Goal: Task Accomplishment & Management: Use online tool/utility

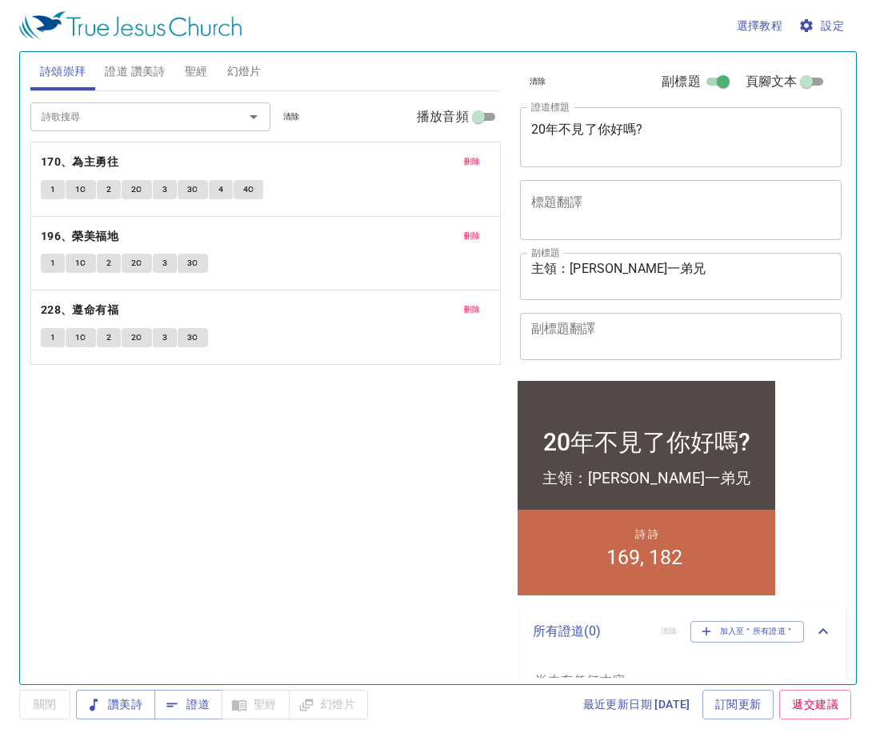
click at [475, 169] on span "刪除" at bounding box center [472, 161] width 17 height 14
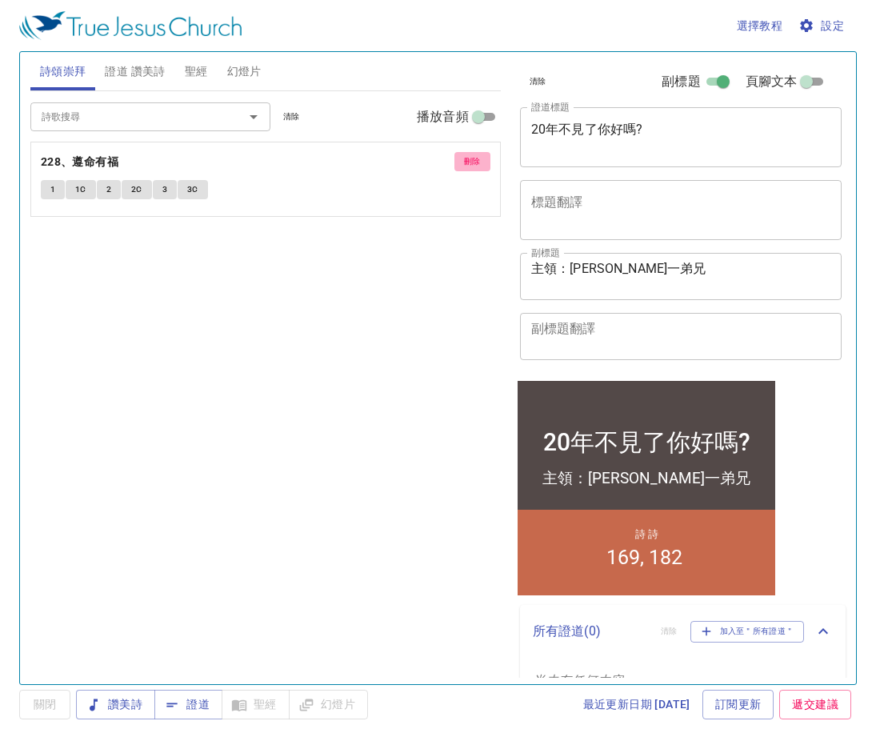
click at [475, 169] on span "刪除" at bounding box center [472, 161] width 17 height 14
click at [475, 169] on div "詩歌搜尋 詩歌搜尋 清除 播放音頻 刪除 228、遵命有福 1 1C 2 2C 3 3C" at bounding box center [265, 380] width 471 height 579
click at [141, 71] on span "證道 讚美詩" at bounding box center [135, 72] width 60 height 20
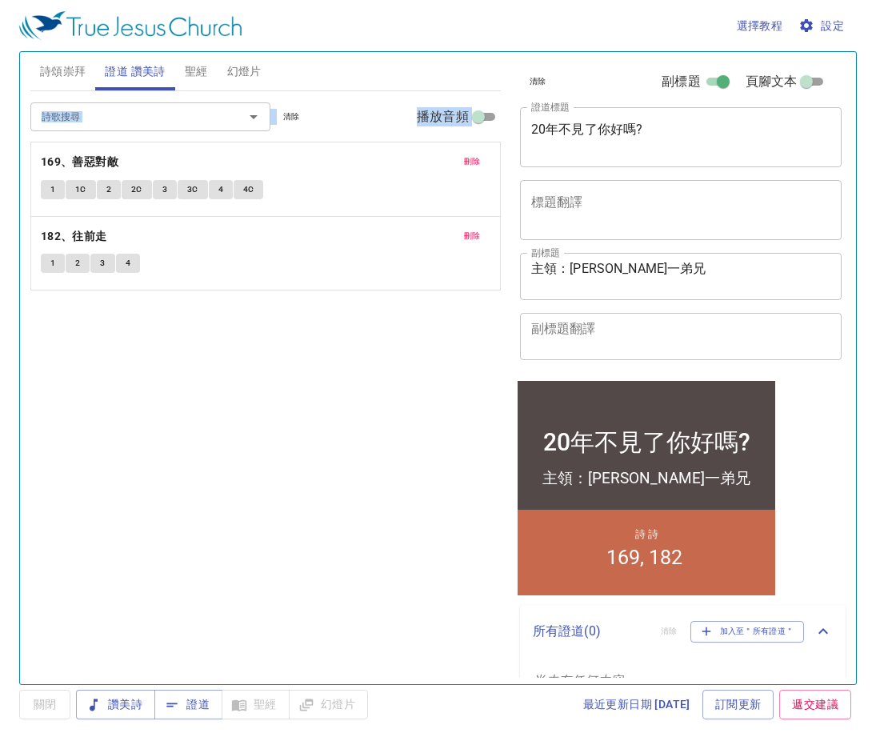
click at [479, 158] on span "刪除" at bounding box center [472, 161] width 17 height 14
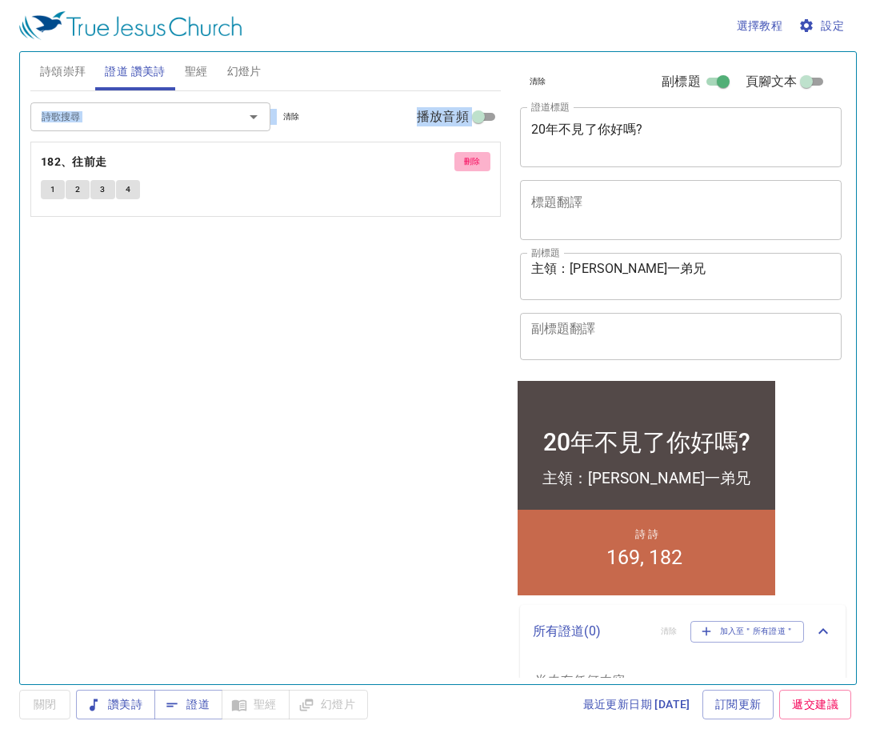
click at [479, 158] on span "刪除" at bounding box center [472, 161] width 17 height 14
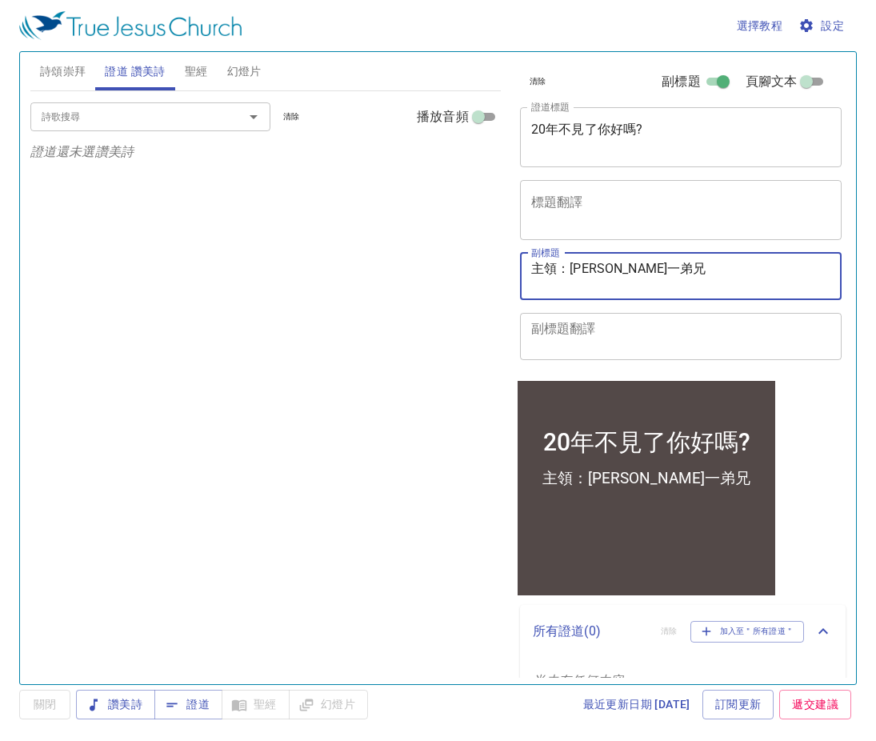
drag, startPoint x: 678, startPoint y: 274, endPoint x: 574, endPoint y: 292, distance: 105.5
click at [574, 292] on div "主領：賴中一弟兄 x 副標題" at bounding box center [681, 276] width 322 height 47
type textarea "主領："
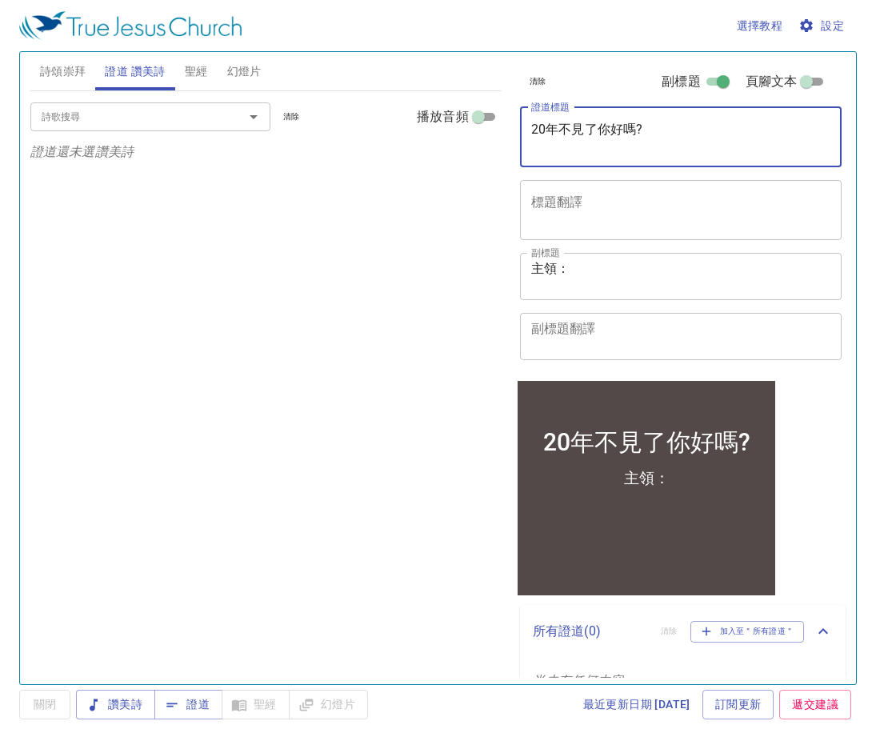
drag, startPoint x: 660, startPoint y: 141, endPoint x: 459, endPoint y: 171, distance: 203.9
click at [459, 171] on div "詩頌崇拜 證道 讚美詩 聖經 幻燈片 詩歌搜尋 詩歌搜尋 清除 播放音頻 詩頌崇拜還未選讚美詩 詩歌搜尋 詩歌搜尋 清除 播放音頻 證道還未選讚美詩 創世記 …" at bounding box center [438, 362] width 828 height 632
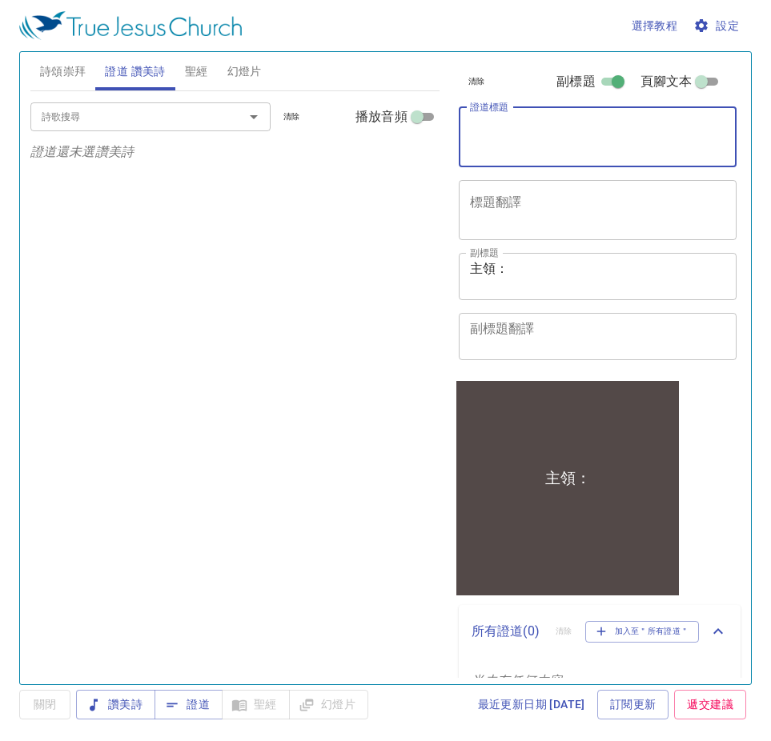
click at [575, 266] on textarea "主領：" at bounding box center [598, 276] width 256 height 30
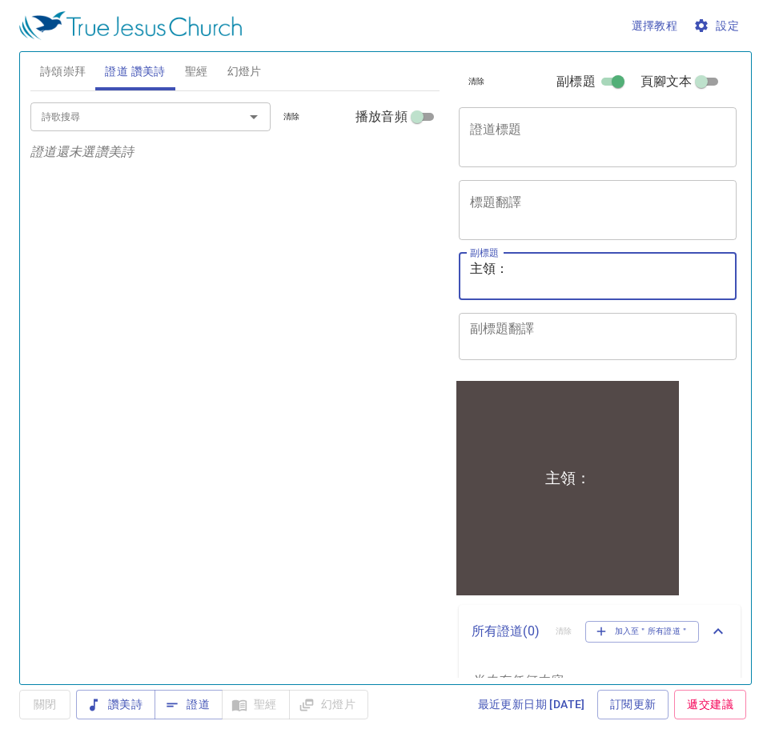
paste textarea "吳金德弟兄"
type textarea "主領：吳金德弟兄"
drag, startPoint x: 597, startPoint y: 267, endPoint x: 355, endPoint y: 276, distance: 241.8
click at [355, 276] on div "詩頌崇拜 證道 讚美詩 聖經 幻燈片 詩歌搜尋 詩歌搜尋 清除 播放音頻 詩頌崇拜還未選讚美詩 詩歌搜尋 詩歌搜尋 清除 播放音頻 證道還未選讚美詩 創世記 …" at bounding box center [385, 362] width 723 height 632
click at [186, 706] on span "證道" at bounding box center [188, 705] width 42 height 20
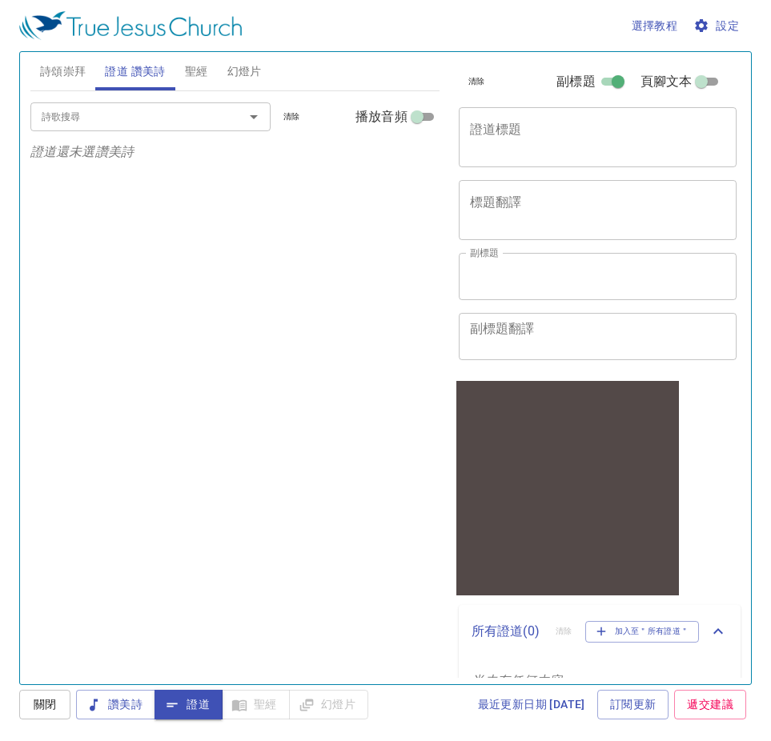
click at [599, 146] on textarea "證道標題" at bounding box center [598, 137] width 256 height 30
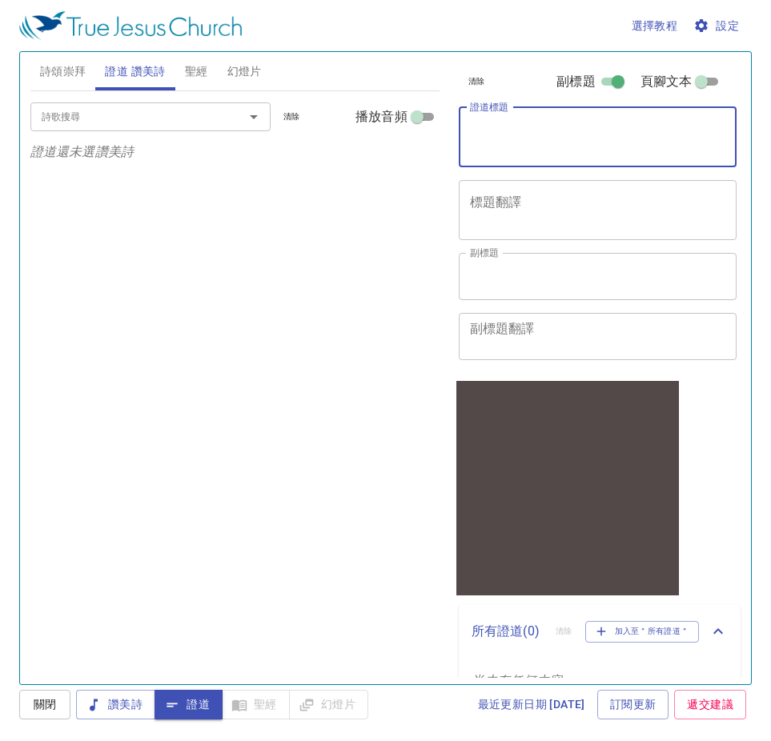
paste textarea "禱告會"
type textarea "禱告會"
click at [559, 268] on textarea "副標題" at bounding box center [598, 276] width 256 height 30
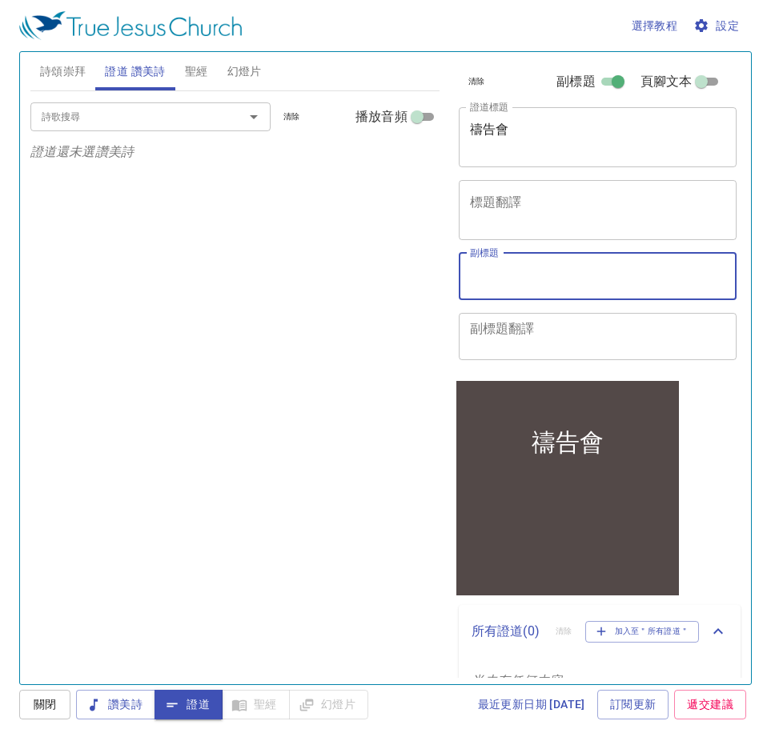
paste textarea "主領：周照智 弟兄"
type textarea "主領：周照智 弟兄"
click at [129, 114] on input "詩歌搜尋" at bounding box center [126, 116] width 183 height 18
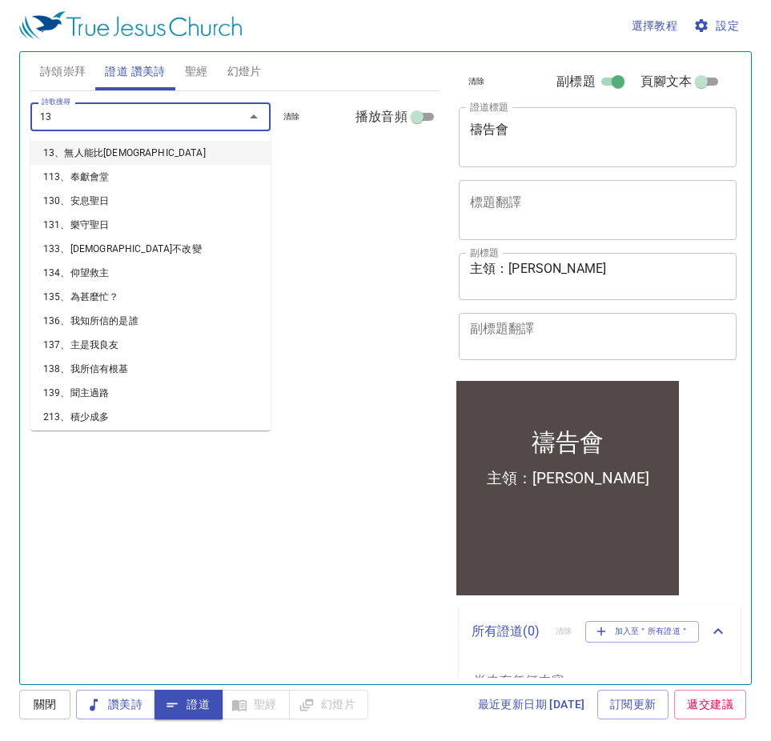
type input "131"
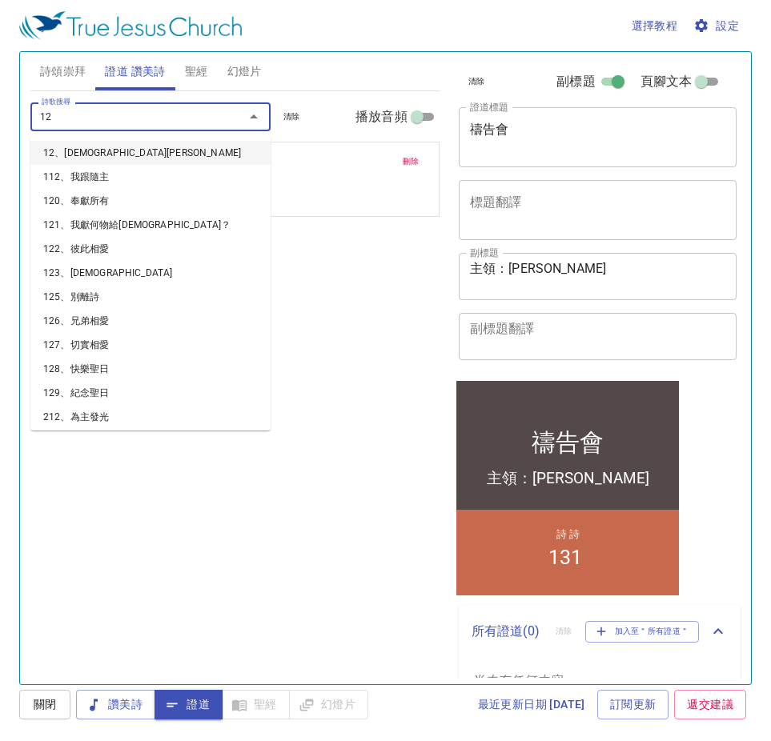
type input "126"
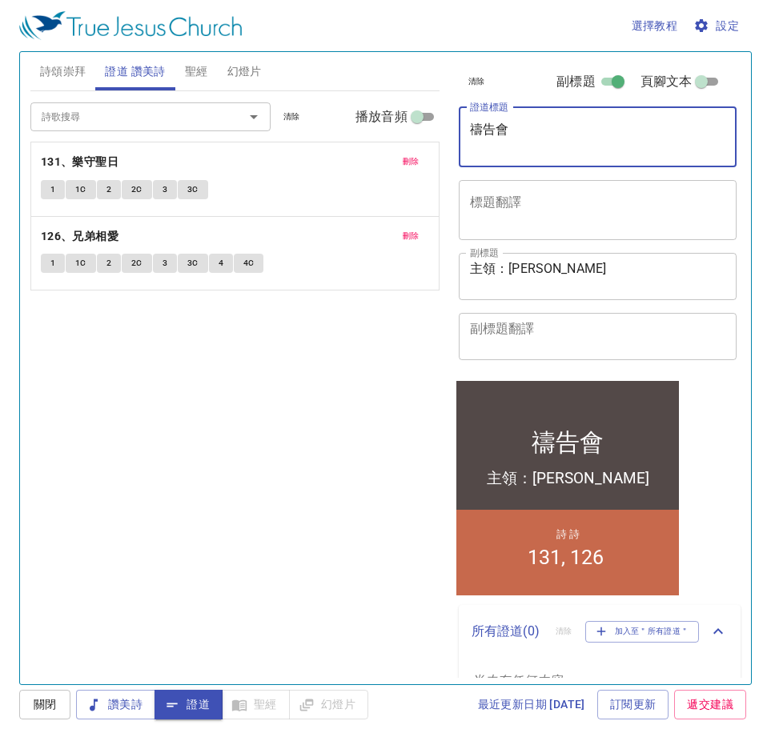
drag, startPoint x: 571, startPoint y: 140, endPoint x: 402, endPoint y: 125, distance: 170.3
click at [403, 125] on div "詩頌崇拜 證道 讚美詩 聖經 幻燈片 詩歌搜尋 詩歌搜尋 清除 播放音頻 詩頌崇拜還未選讚美詩 詩歌搜尋 詩歌搜尋 清除 播放音頻 刪除 131、樂守聖日 1…" at bounding box center [385, 362] width 723 height 632
type textarea "耶利哥城戰役"
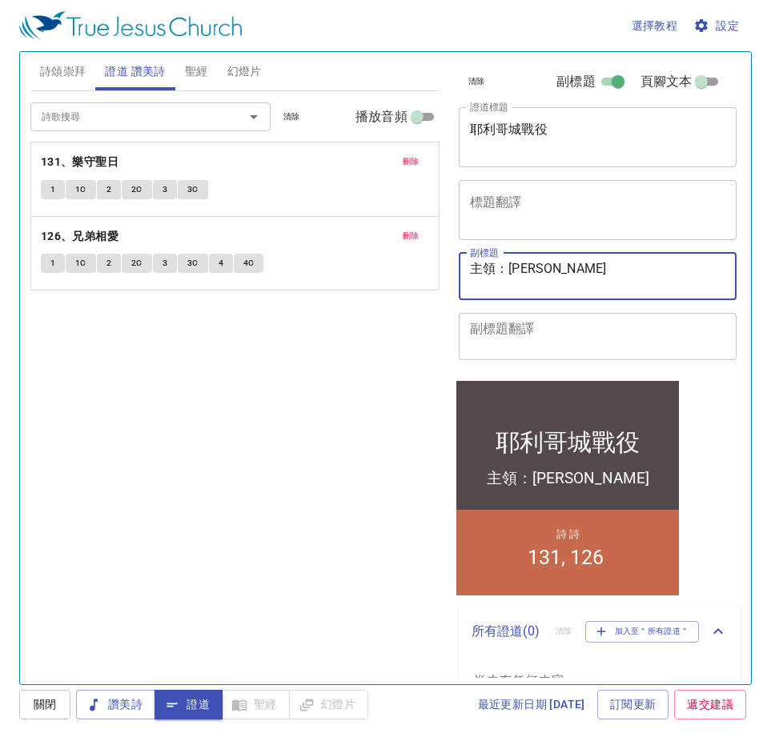
drag, startPoint x: 598, startPoint y: 263, endPoint x: 402, endPoint y: 266, distance: 195.3
click at [402, 266] on div "詩頌崇拜 證道 讚美詩 聖經 幻燈片 詩歌搜尋 詩歌搜尋 清除 播放音頻 詩頌崇拜還未選讚美詩 詩歌搜尋 詩歌搜尋 清除 播放音頻 刪除 131、樂守聖日 1…" at bounding box center [385, 362] width 723 height 632
paste textarea "金德"
type textarea "主領：吳金德弟兄"
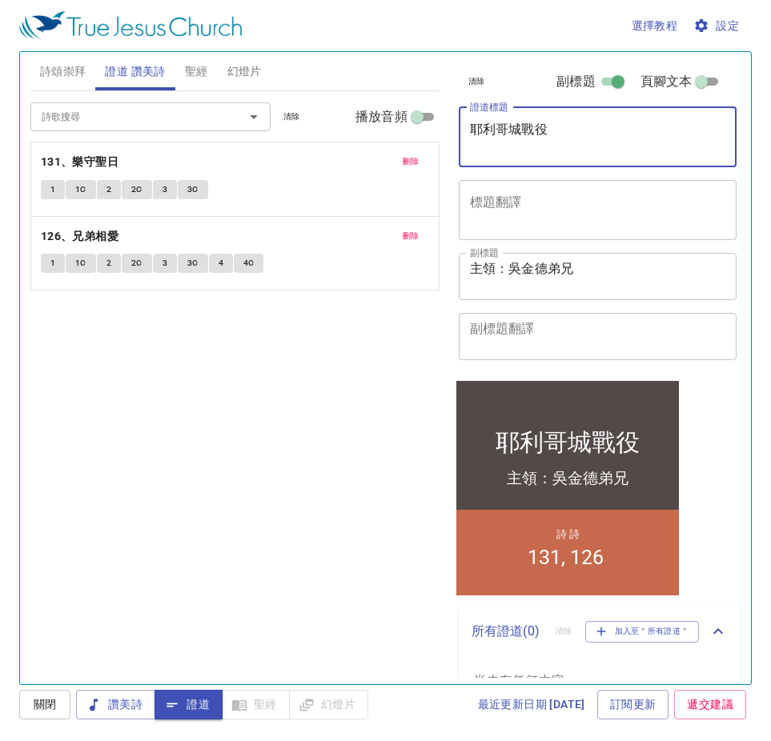
drag, startPoint x: 567, startPoint y: 131, endPoint x: 302, endPoint y: 134, distance: 264.9
click at [302, 134] on div "詩頌崇拜 證道 讚美詩 聖經 幻燈片 詩歌搜尋 詩歌搜尋 清除 播放音頻 詩頌崇拜還未選讚美詩 詩歌搜尋 詩歌搜尋 清除 播放音頻 刪除 131、樂守聖日 1…" at bounding box center [385, 362] width 723 height 632
click at [645, 123] on textarea "耶利哥城戰役" at bounding box center [598, 137] width 256 height 30
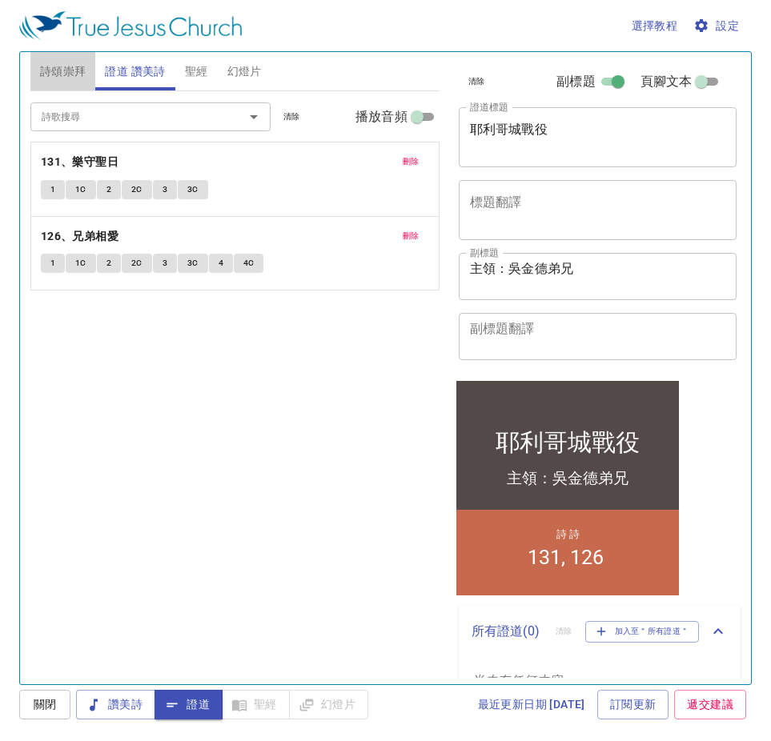
click at [71, 80] on span "詩頌崇拜" at bounding box center [63, 72] width 46 height 20
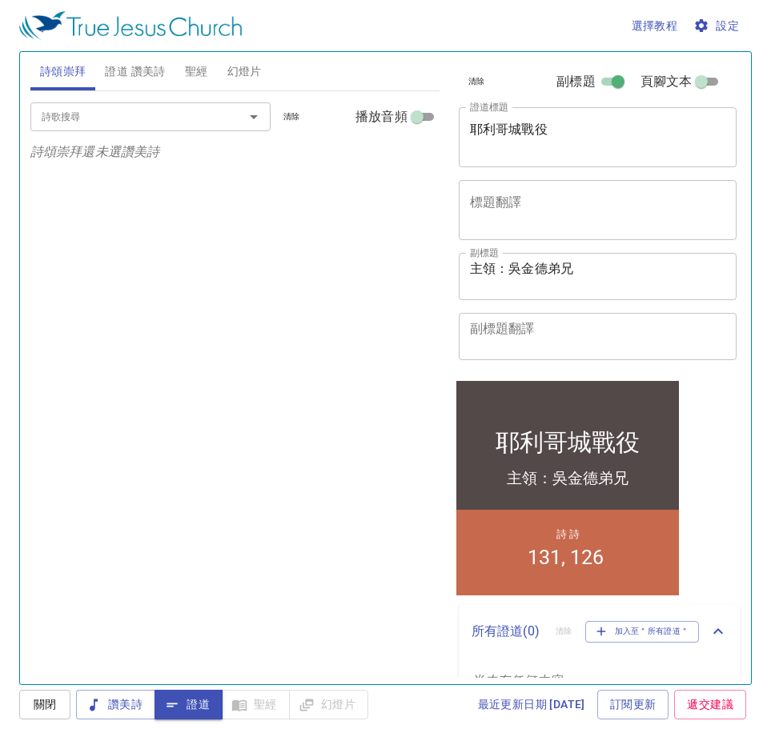
click at [154, 117] on input "詩歌搜尋" at bounding box center [126, 116] width 183 height 18
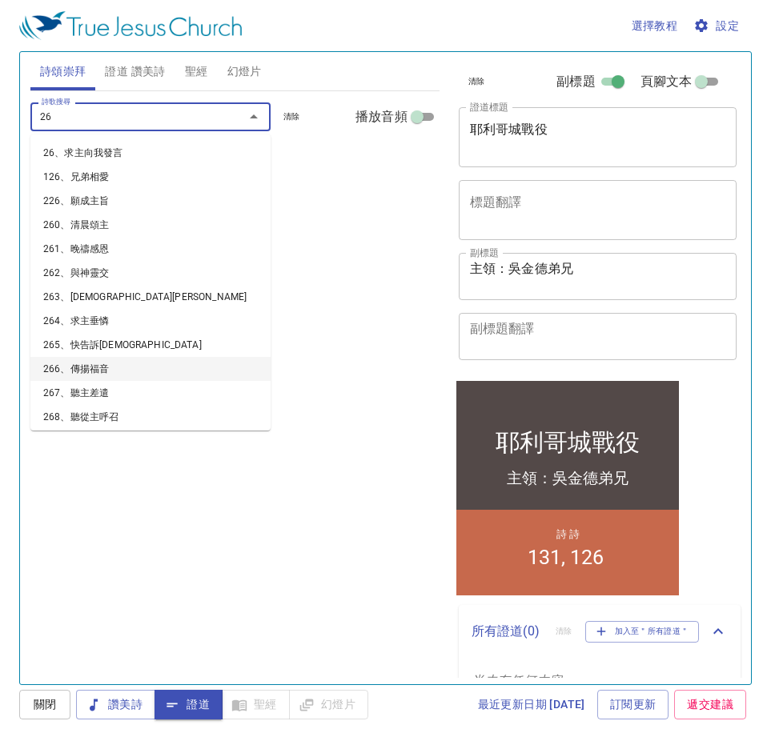
type input "2"
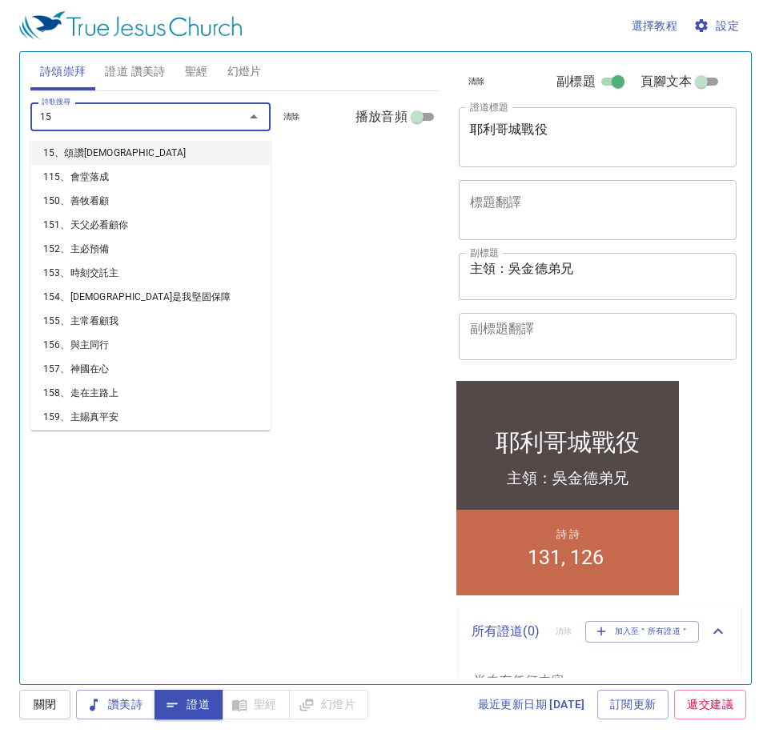
type input "158"
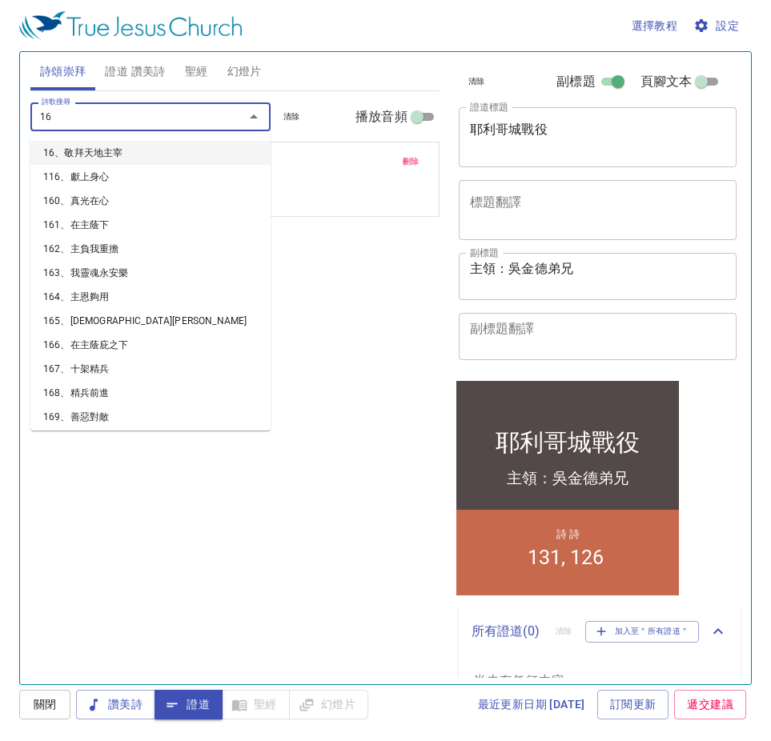
type input "163"
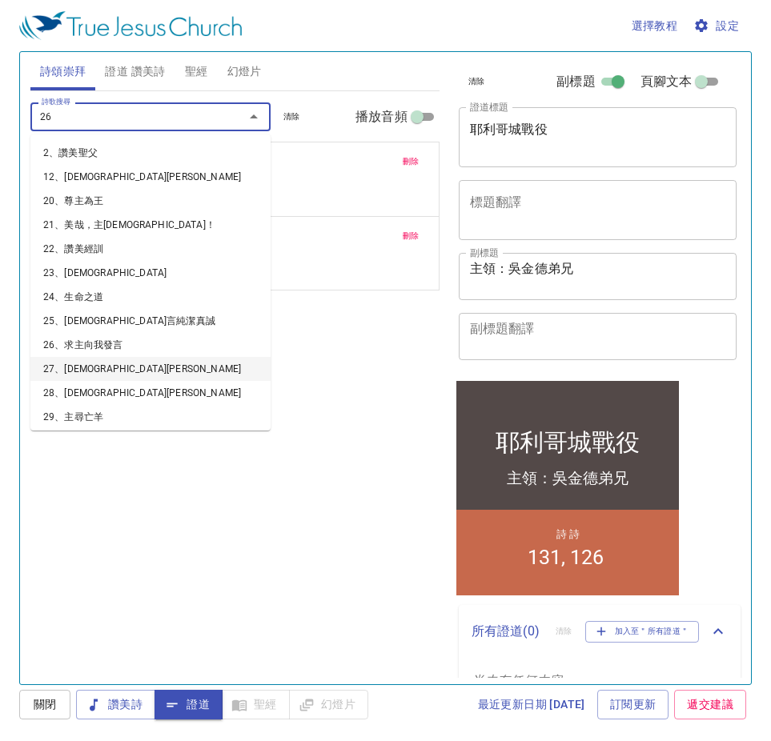
type input "266"
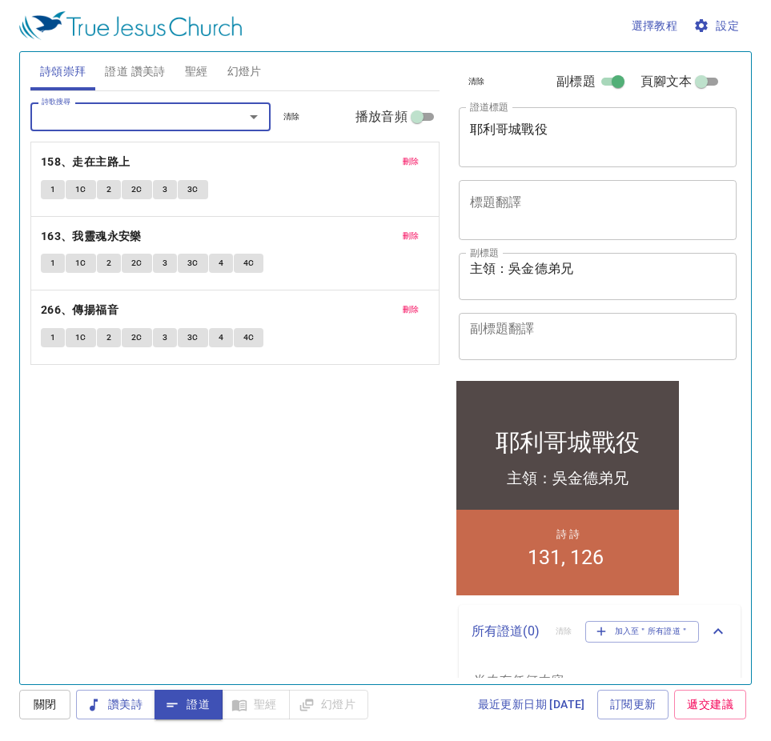
click at [419, 238] on button "刪除" at bounding box center [411, 235] width 36 height 19
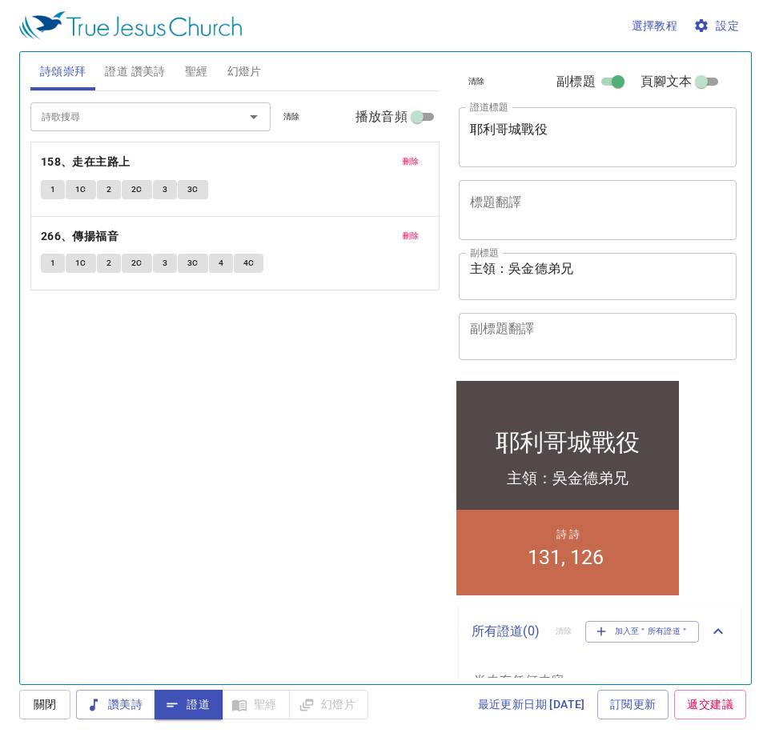
click at [418, 237] on span "刪除" at bounding box center [410, 236] width 17 height 14
click at [118, 121] on input "詩歌搜尋" at bounding box center [126, 116] width 183 height 18
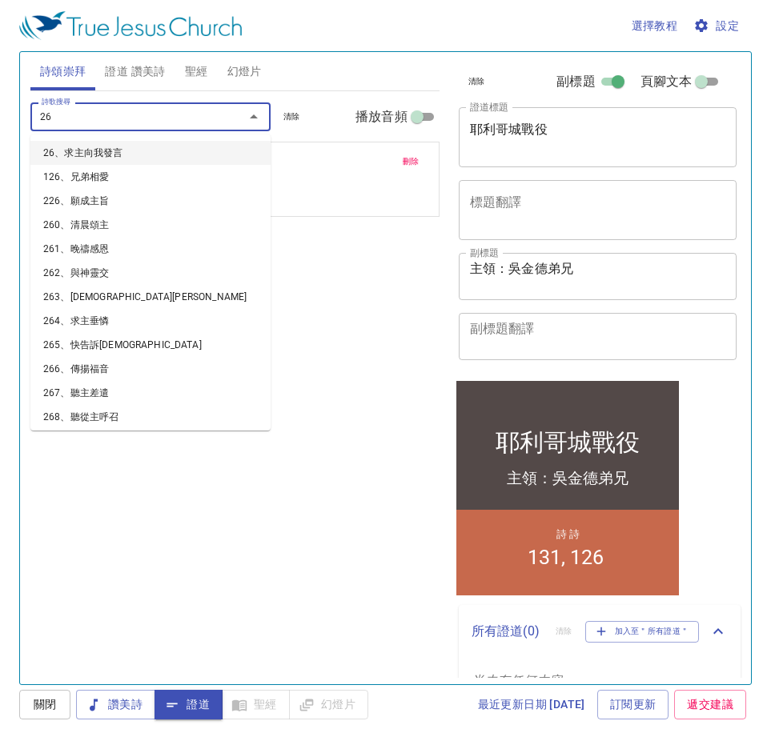
type input "263"
type input "266"
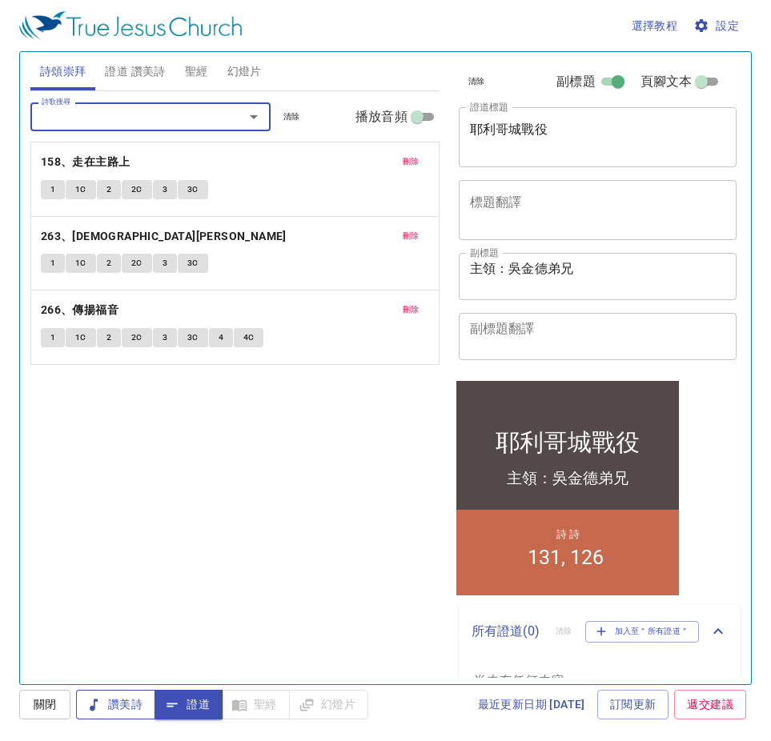
click at [109, 705] on span "讚美詩" at bounding box center [116, 705] width 54 height 20
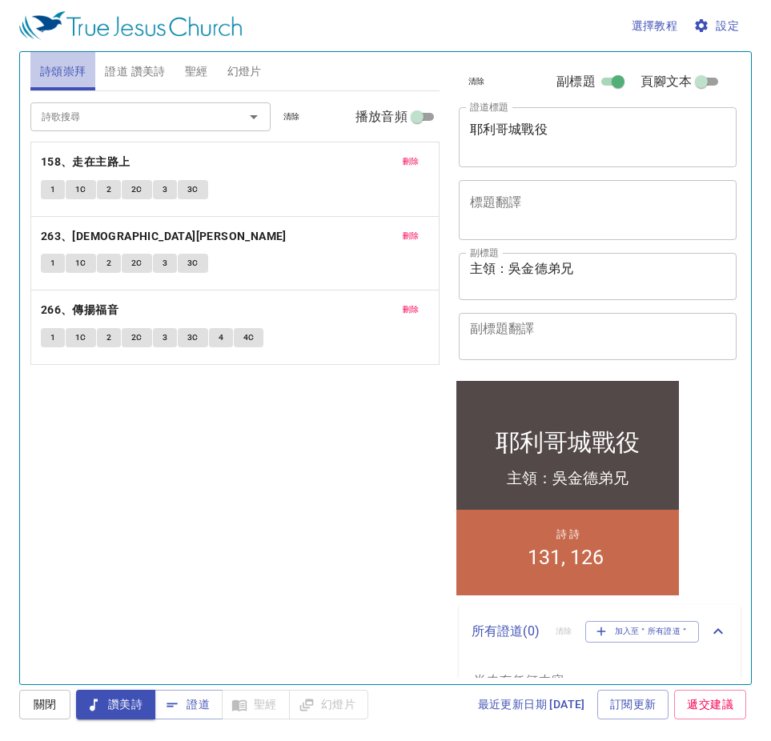
click at [61, 68] on span "詩頌崇拜" at bounding box center [63, 72] width 46 height 20
click at [726, 26] on span "設定" at bounding box center [717, 26] width 42 height 20
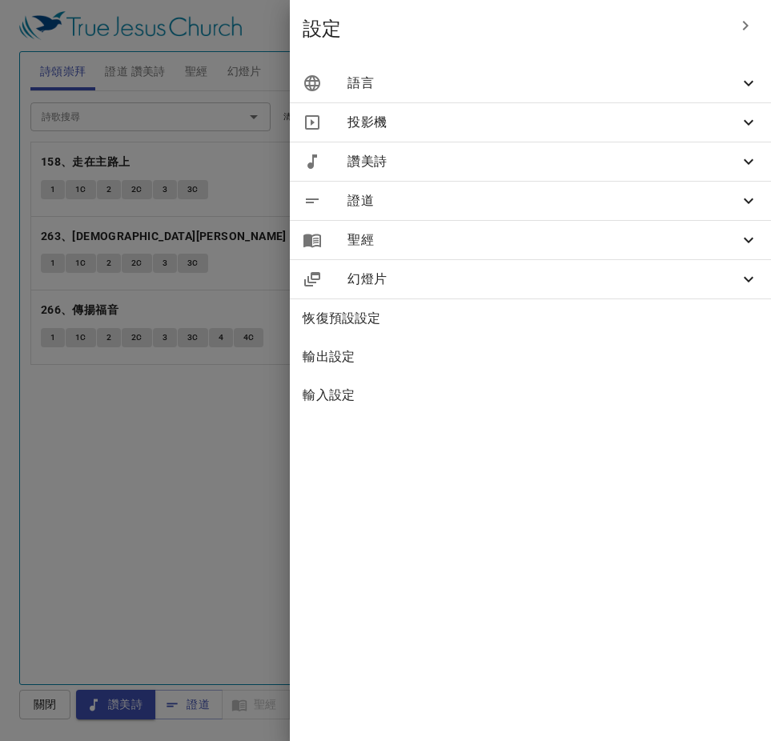
click at [436, 89] on span "語言" at bounding box center [542, 83] width 391 height 19
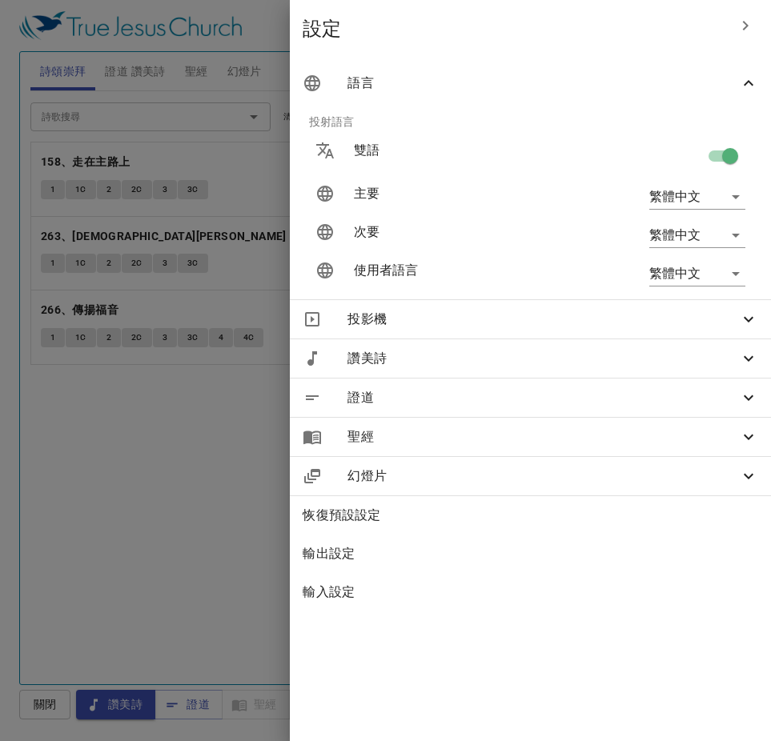
click at [730, 158] on input "checkbox" at bounding box center [729, 159] width 91 height 30
checkbox input "false"
click at [246, 516] on div at bounding box center [385, 370] width 771 height 741
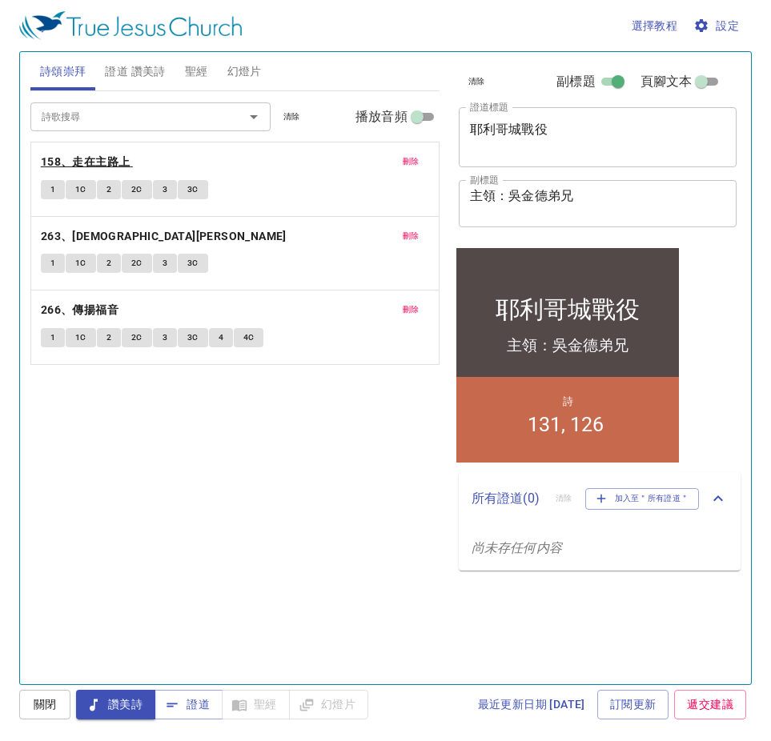
click at [94, 162] on b "158、走在主路上" at bounding box center [86, 162] width 90 height 20
click at [54, 190] on span "1" at bounding box center [52, 189] width 5 height 14
click at [78, 186] on span "1C" at bounding box center [80, 189] width 11 height 14
click at [109, 188] on span "2" at bounding box center [108, 189] width 5 height 14
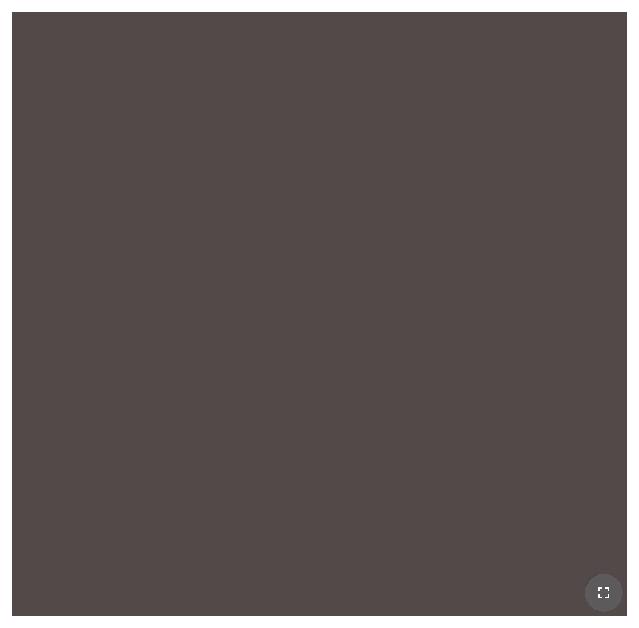
click at [603, 586] on icon "button" at bounding box center [603, 592] width 19 height 19
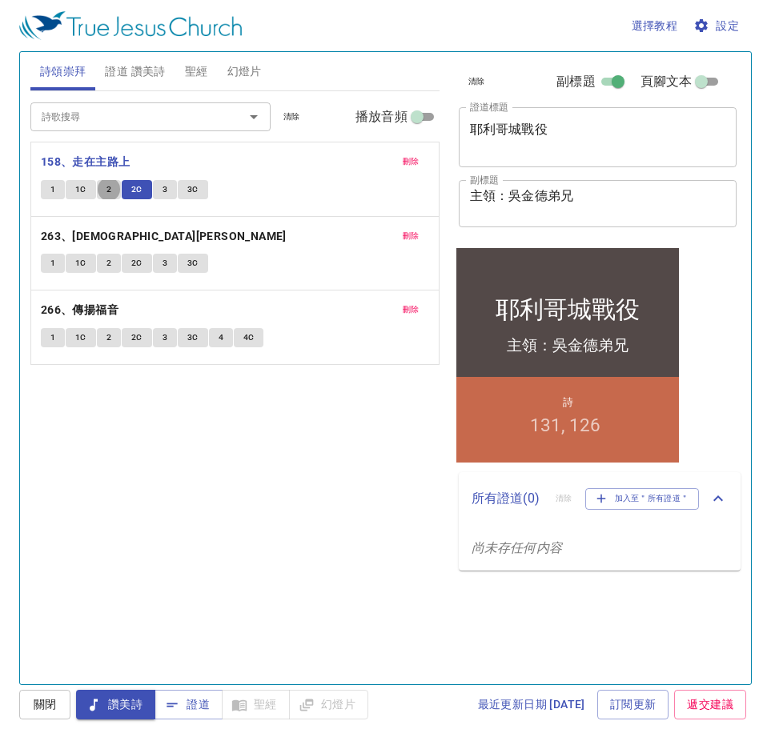
click at [264, 198] on div "1 1C 2 2C 3 3C" at bounding box center [235, 191] width 388 height 23
click at [113, 698] on span "讚美詩" at bounding box center [116, 705] width 54 height 20
click at [93, 241] on b "263、耶穌恩友" at bounding box center [164, 236] width 246 height 20
click at [54, 264] on span "1" at bounding box center [52, 263] width 5 height 14
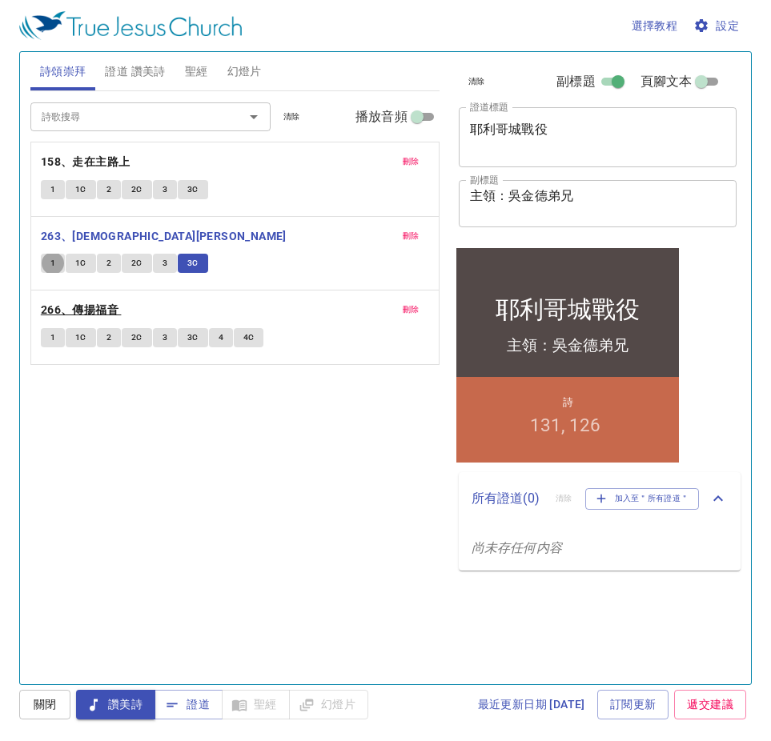
click at [96, 313] on b "266、傳揚福音" at bounding box center [80, 310] width 78 height 20
click at [46, 346] on button "1" at bounding box center [53, 337] width 24 height 19
click at [77, 334] on span "1C" at bounding box center [80, 337] width 11 height 14
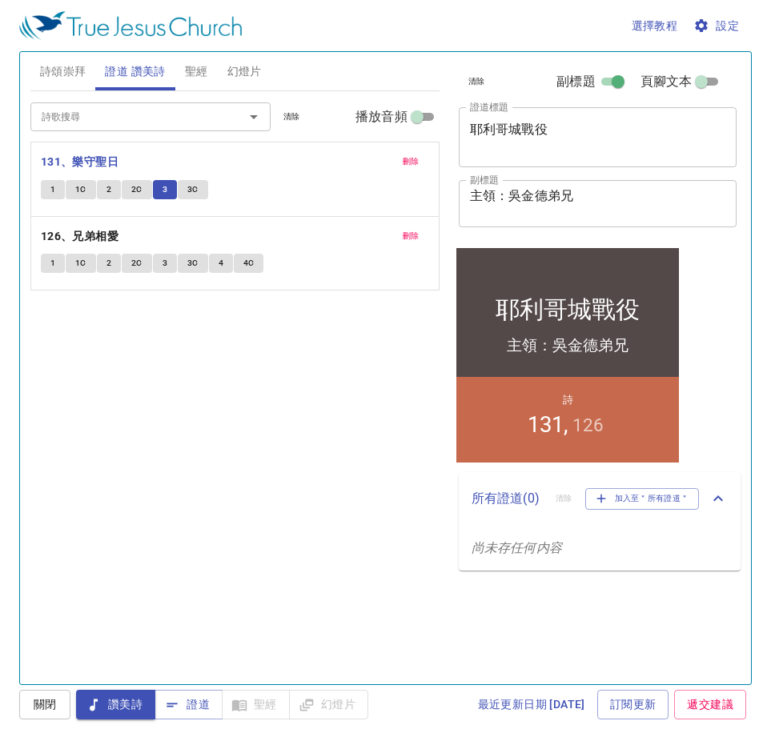
click at [188, 192] on span "3C" at bounding box center [192, 189] width 11 height 14
click at [255, 73] on span "幻燈片" at bounding box center [244, 72] width 34 height 20
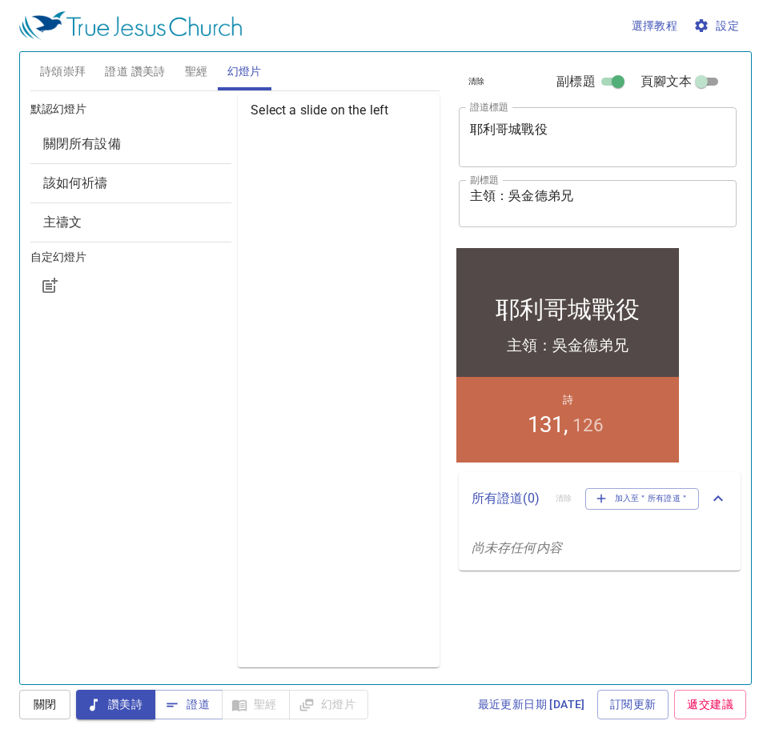
click at [86, 188] on span "該如何祈禱" at bounding box center [75, 182] width 65 height 15
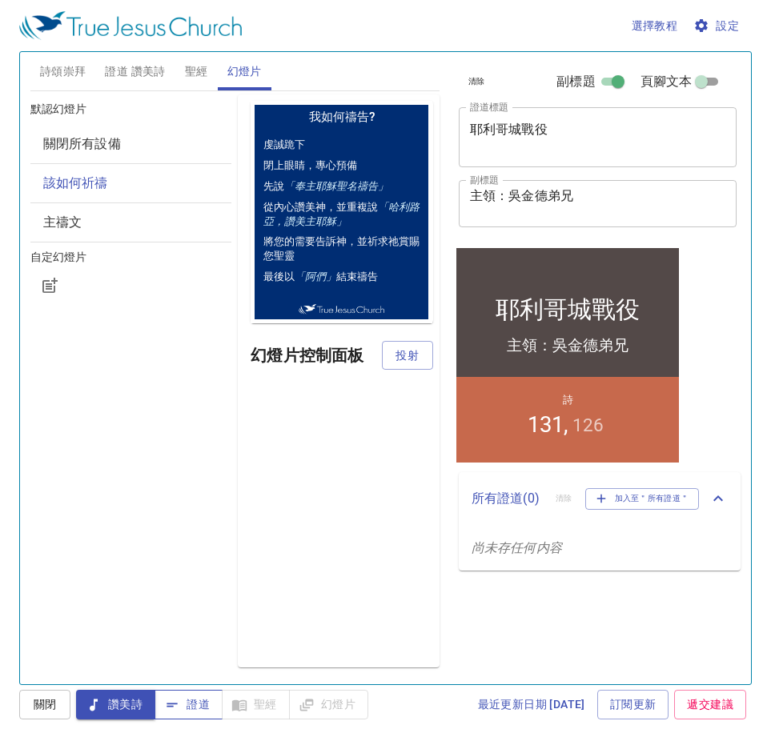
click at [184, 705] on span "證道" at bounding box center [188, 705] width 42 height 20
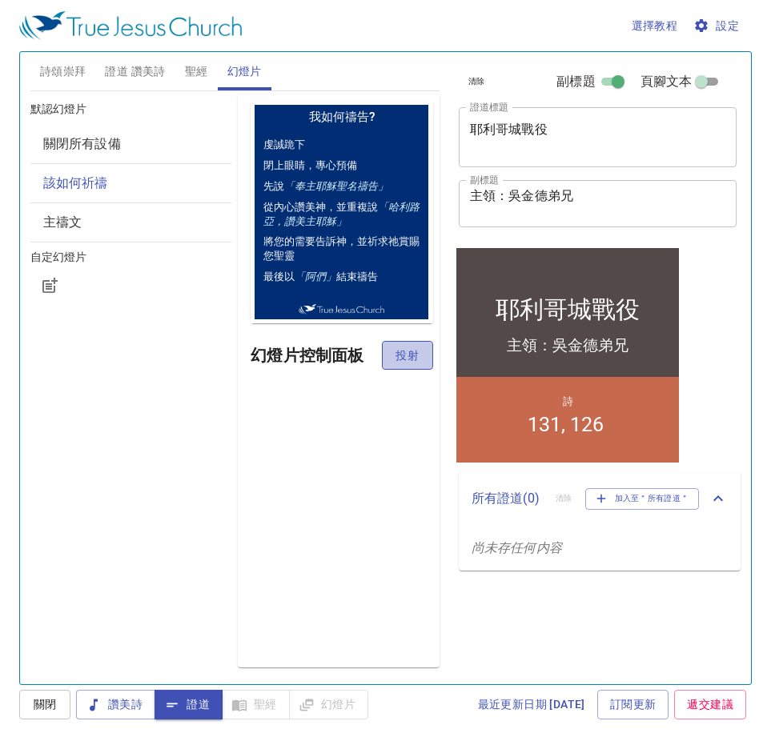
click at [417, 358] on span "投射" at bounding box center [407, 356] width 26 height 20
click at [198, 73] on span "聖經" at bounding box center [196, 72] width 23 height 20
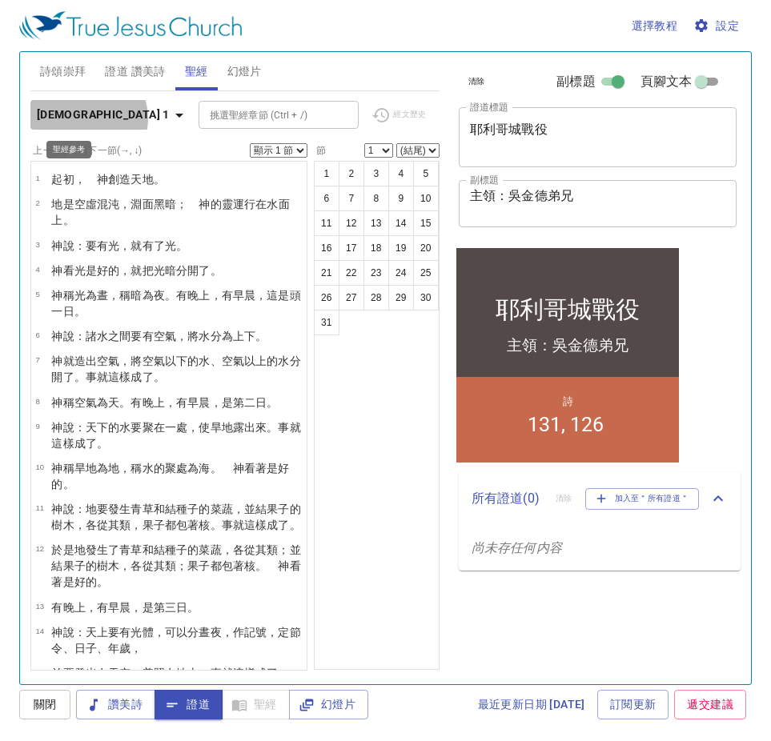
click at [170, 118] on icon "button" at bounding box center [179, 115] width 19 height 19
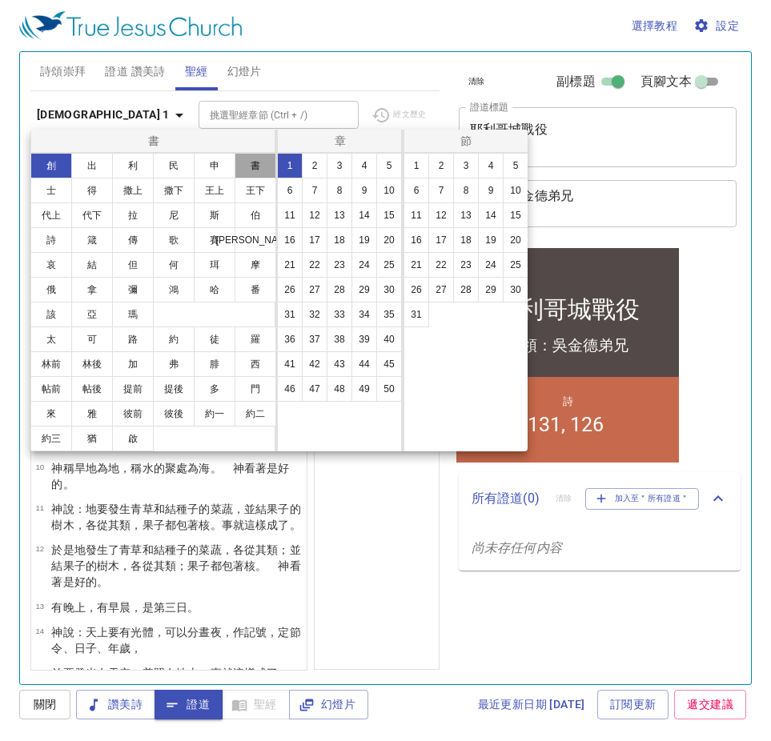
click at [258, 169] on button "書" at bounding box center [255, 166] width 42 height 26
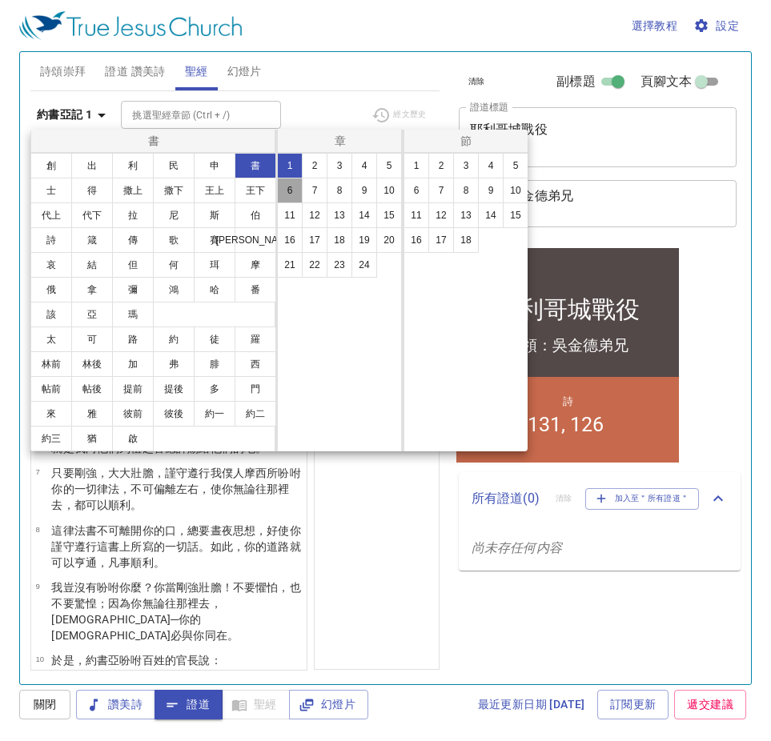
click at [281, 186] on button "6" at bounding box center [290, 191] width 26 height 26
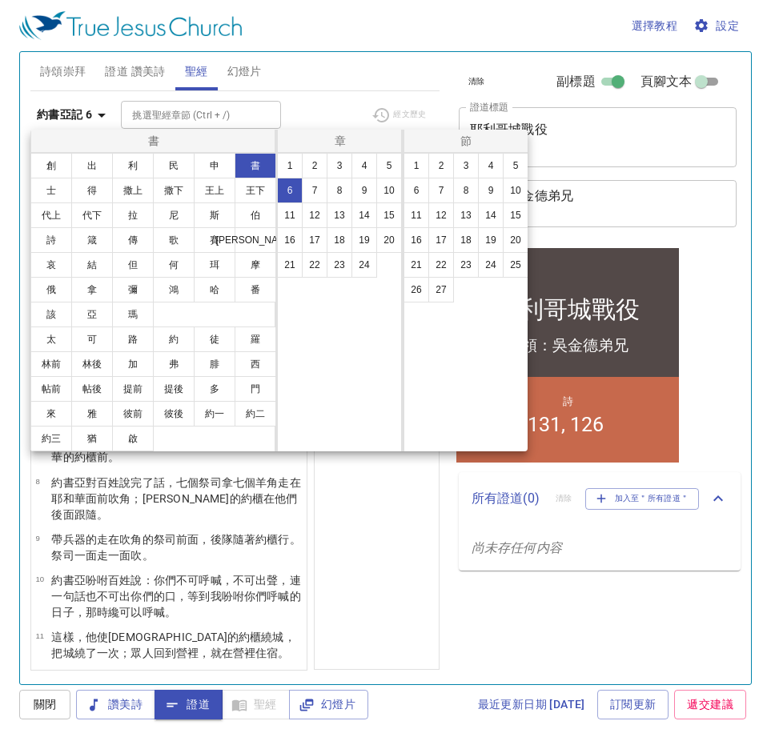
click at [400, 613] on div at bounding box center [385, 370] width 771 height 741
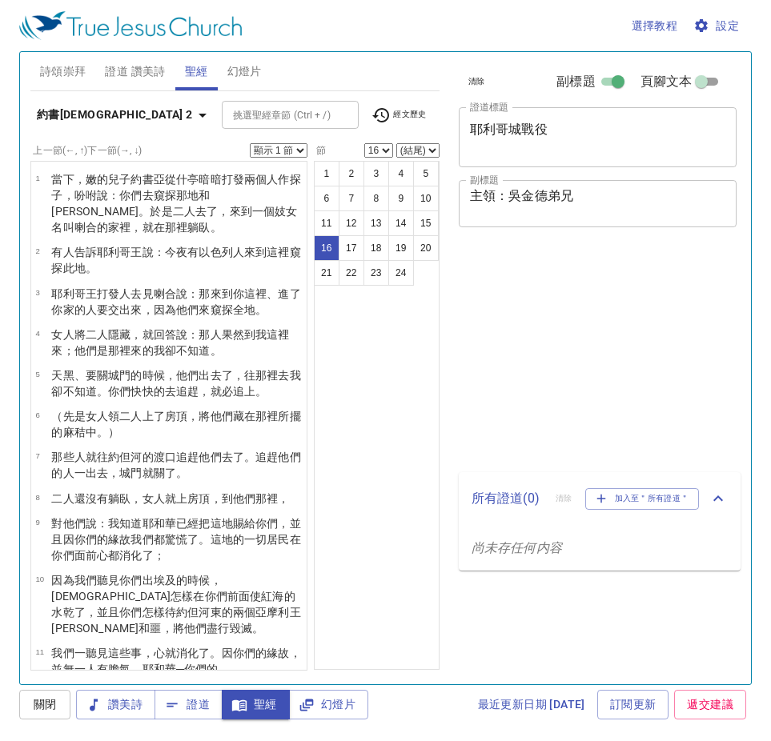
select select "16"
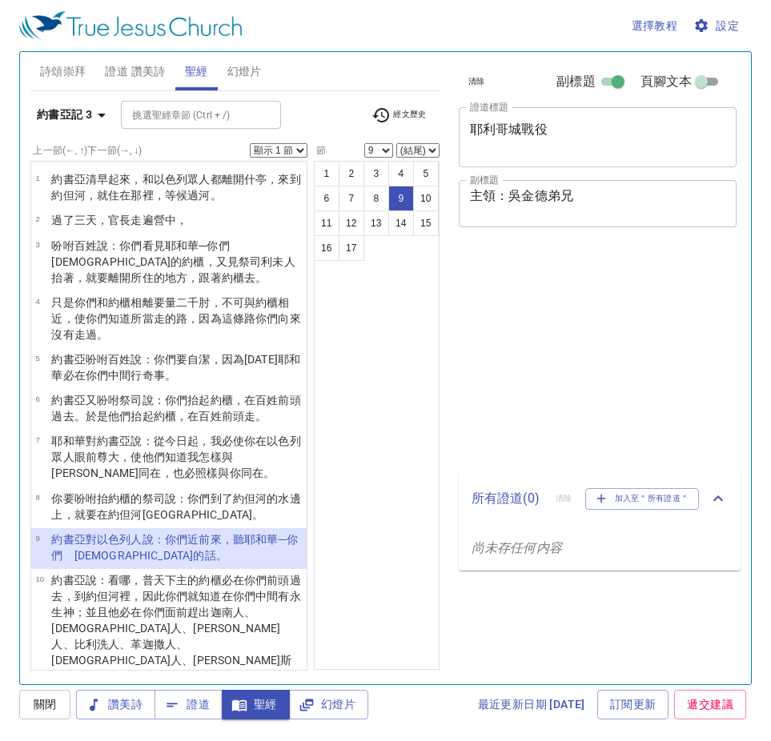
select select "9"
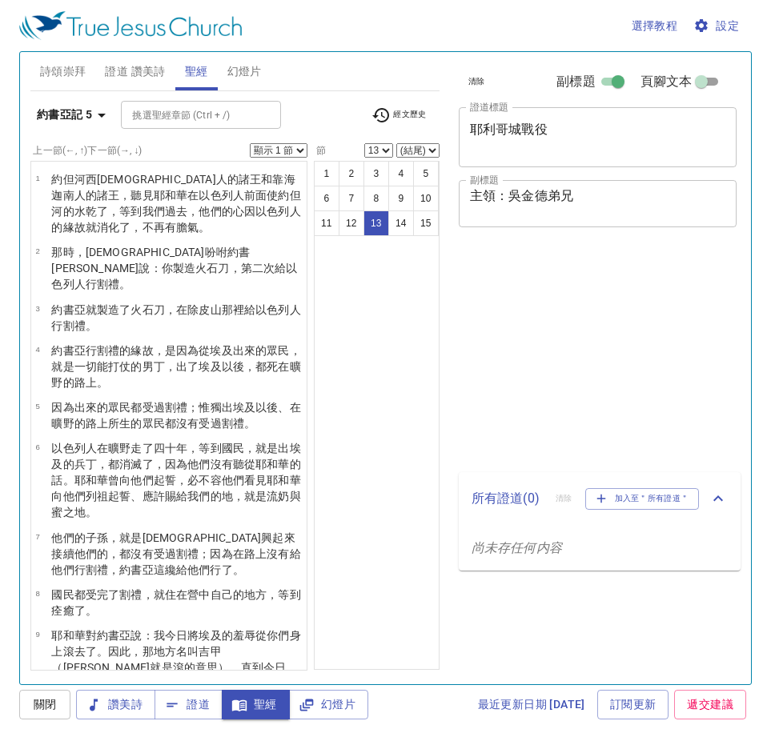
select select "13"
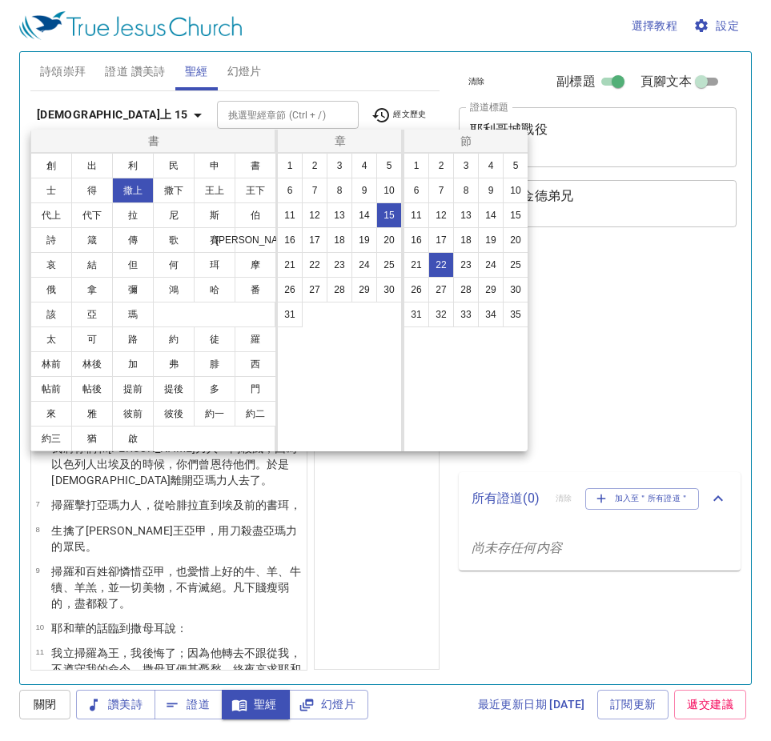
select select "22"
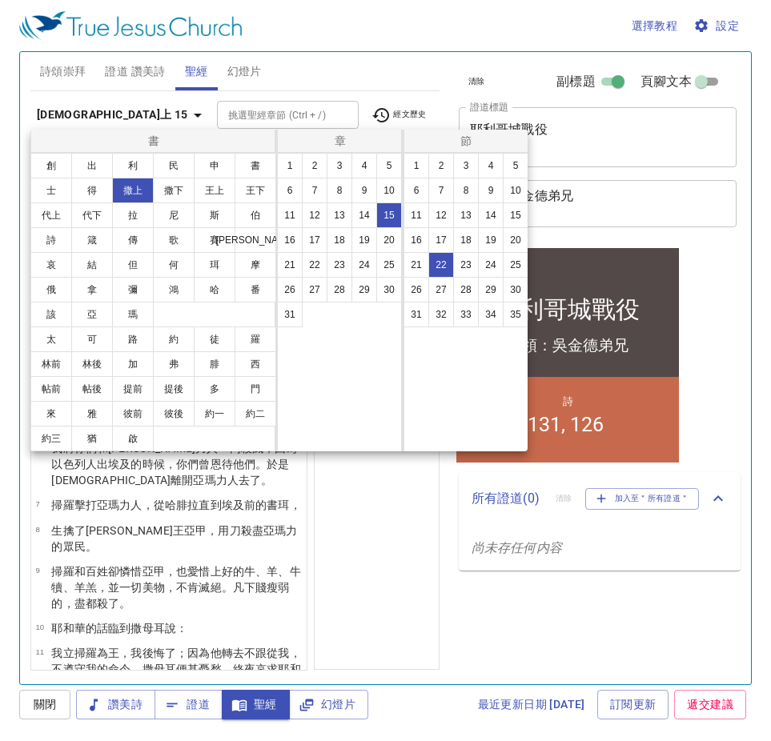
scroll to position [753, 0]
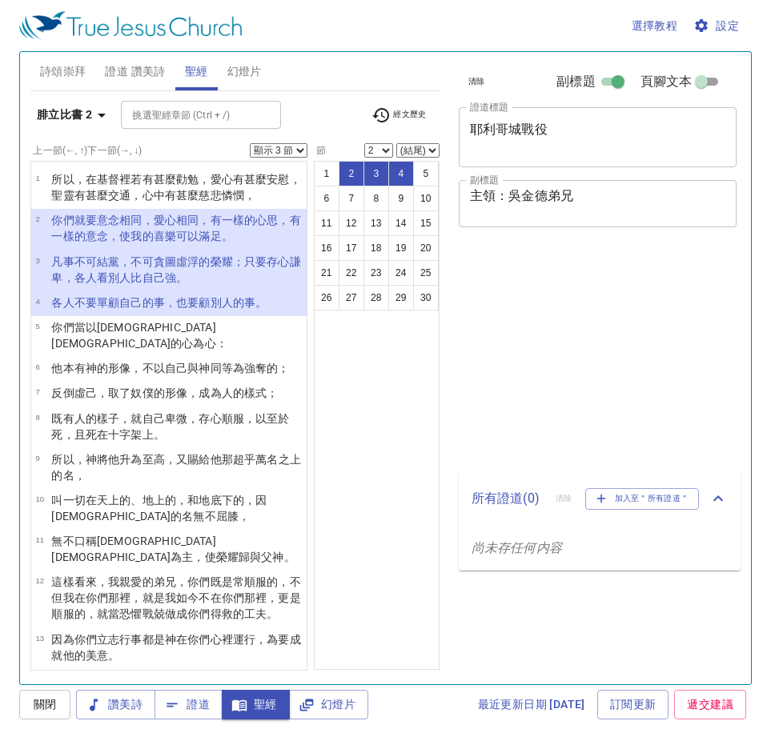
select select "3"
select select "2"
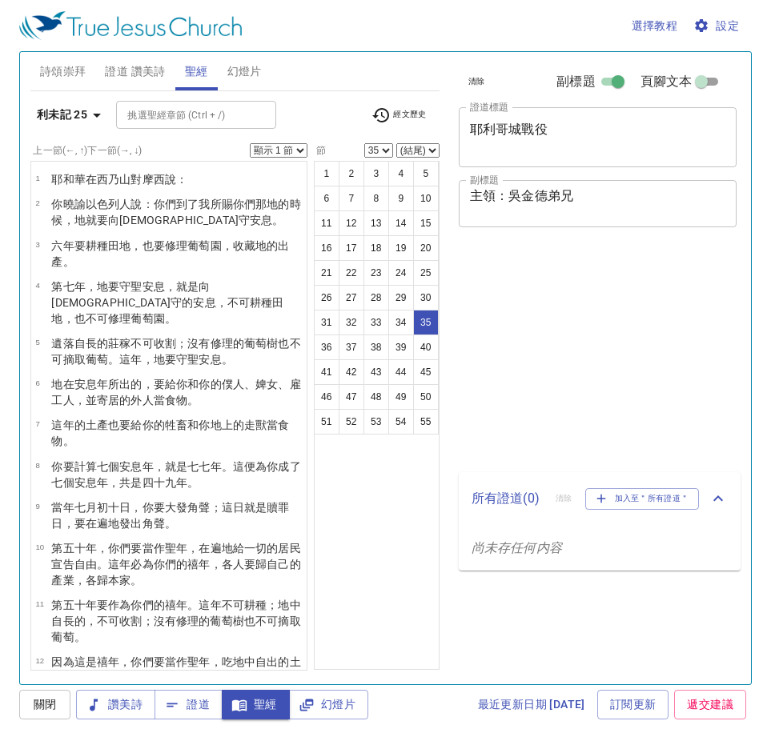
select select "35"
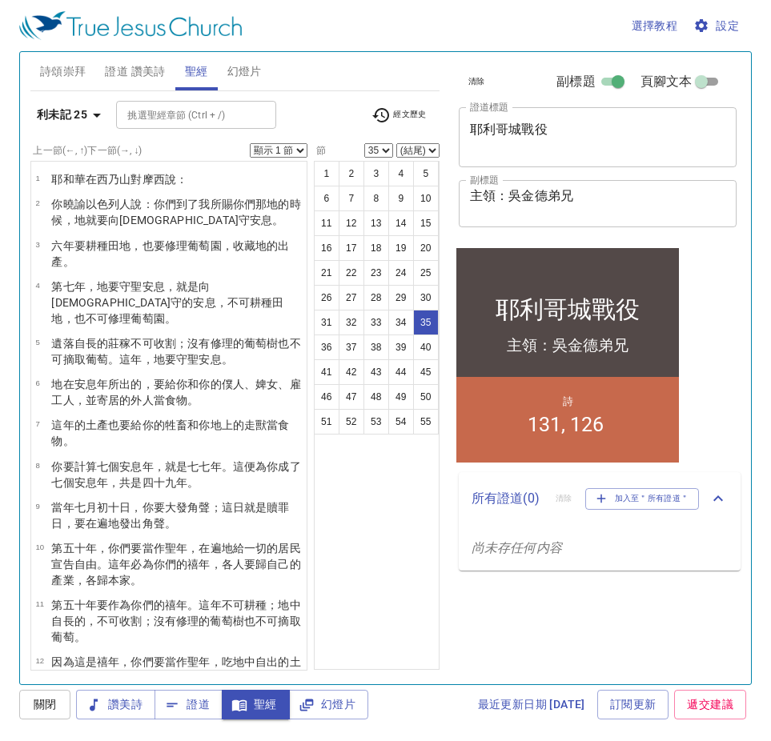
scroll to position [1280, 0]
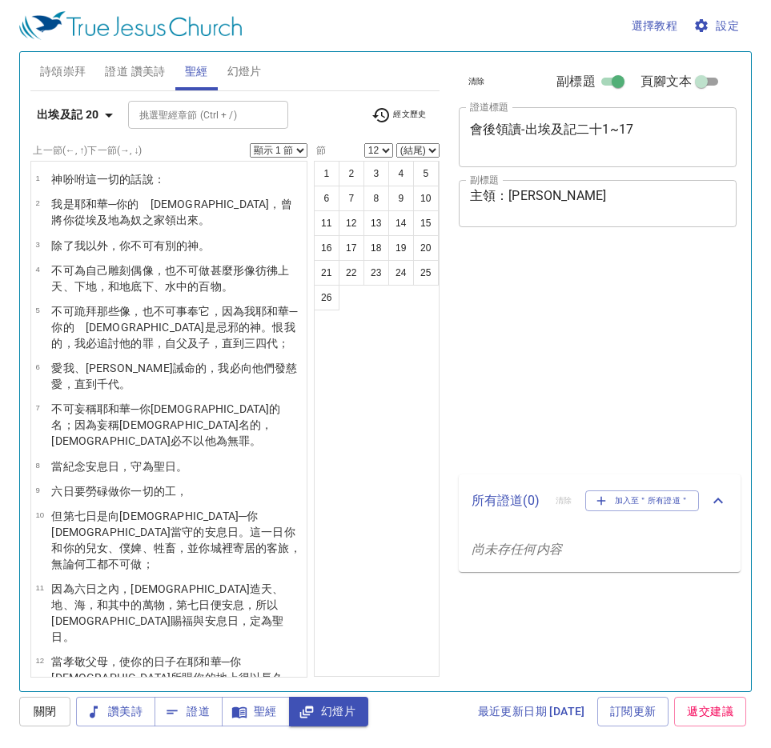
select select "12"
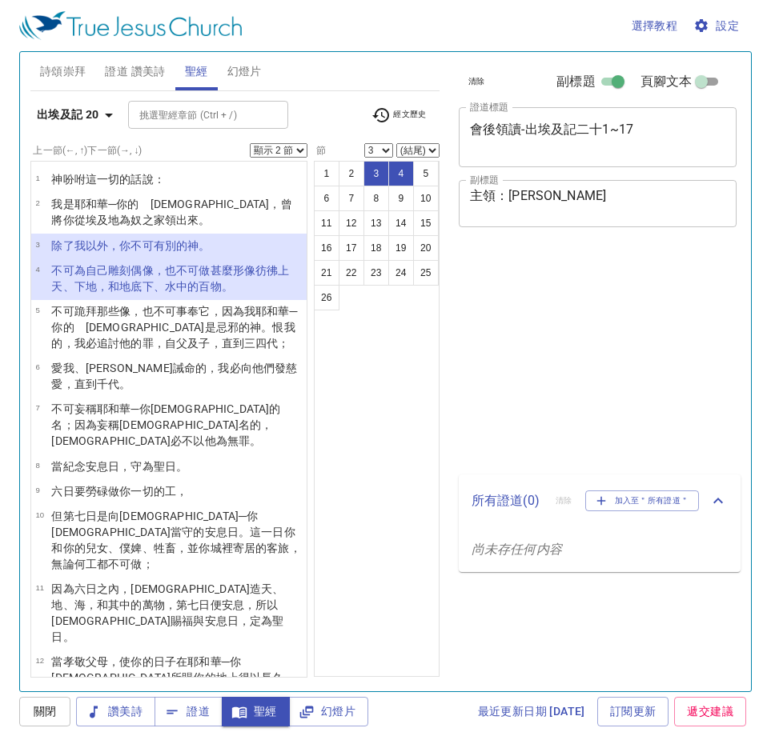
select select "2"
select select "3"
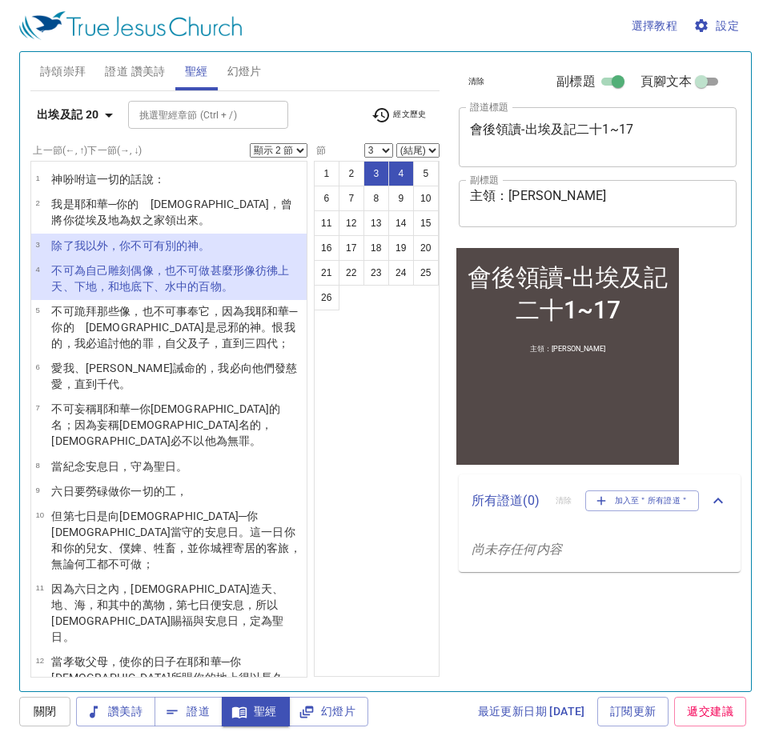
click at [596, 210] on textarea "主領：何皓瑋 弟兄" at bounding box center [598, 203] width 256 height 30
click at [568, 210] on textarea "主領：何皓瑋 弟兄" at bounding box center [598, 203] width 256 height 30
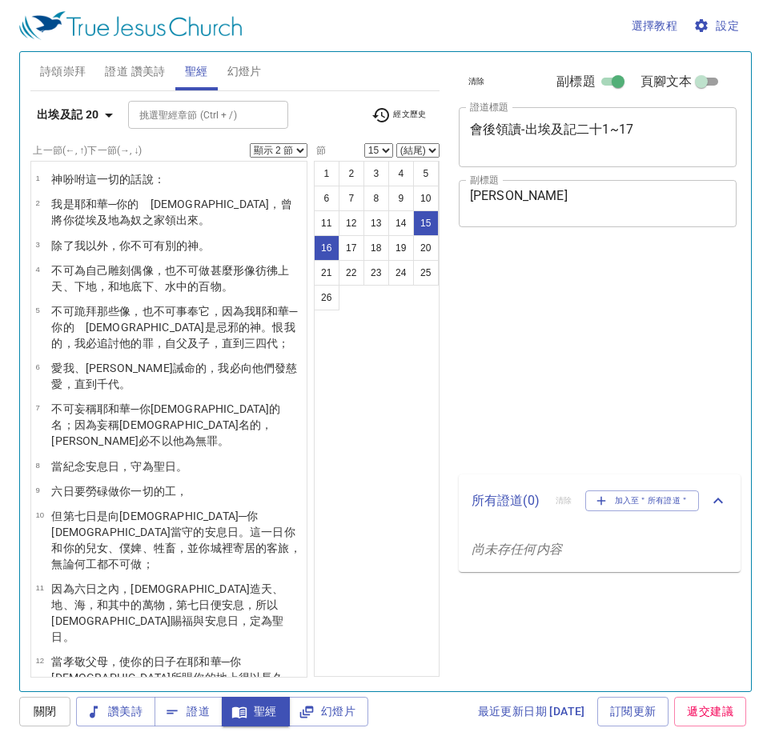
select select "2"
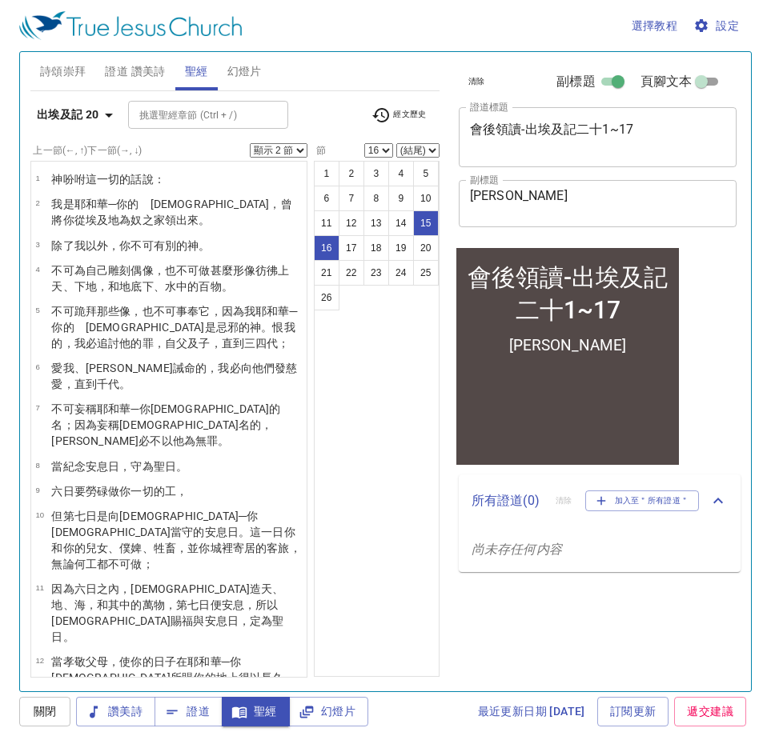
select select "16"
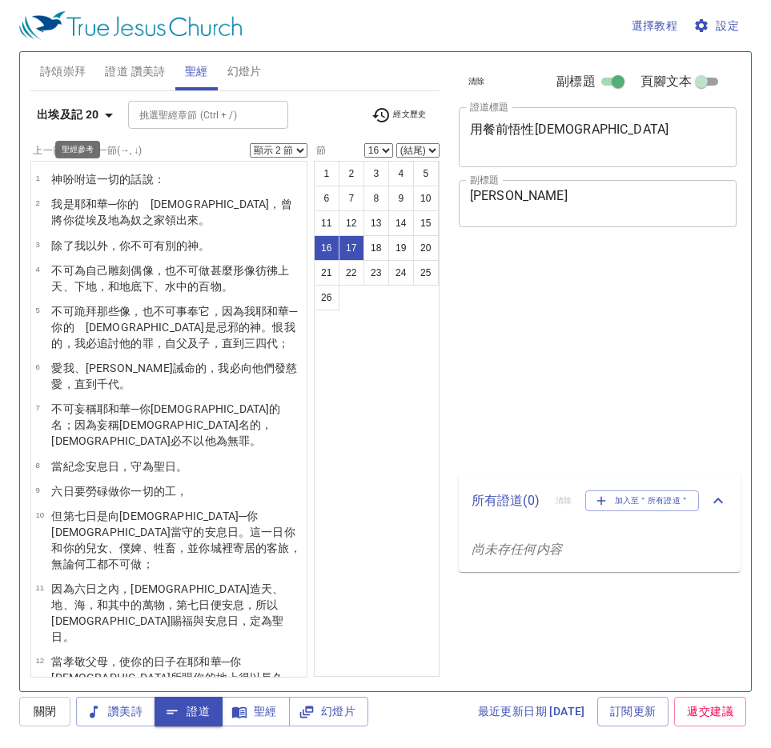
select select "2"
select select "16"
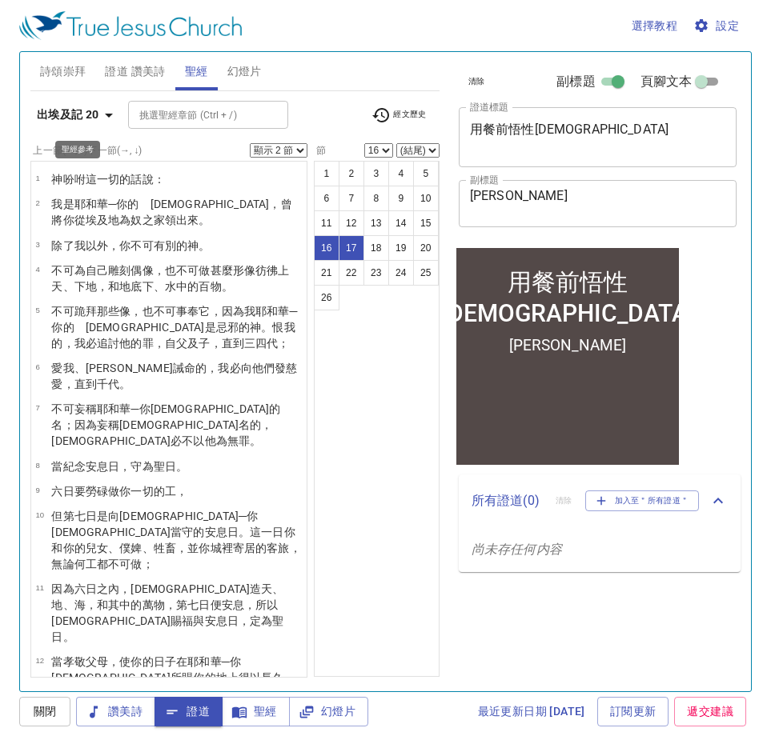
click at [129, 69] on span "證道 讚美詩" at bounding box center [135, 72] width 60 height 20
click at [575, 126] on textarea "用餐前悟性禱告" at bounding box center [598, 137] width 256 height 30
